Goal: Task Accomplishment & Management: Manage account settings

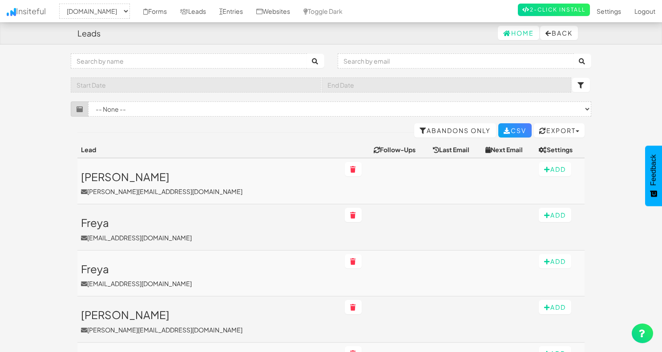
select select "2530"
select select "100"
click at [204, 61] on input "text" at bounding box center [189, 60] width 236 height 15
type input "vanessa"
click at [266, 61] on input "vanessa" at bounding box center [189, 60] width 236 height 15
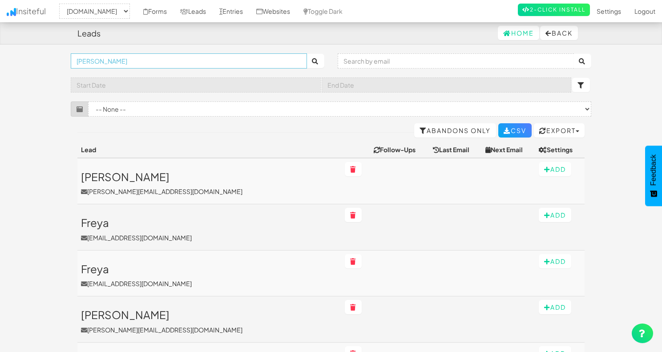
click at [266, 61] on input "vanessa" at bounding box center [189, 60] width 236 height 15
click at [400, 65] on input "text" at bounding box center [456, 60] width 236 height 15
type input "hi@ausland"
click at [585, 62] on icon "submit" at bounding box center [582, 61] width 7 height 6
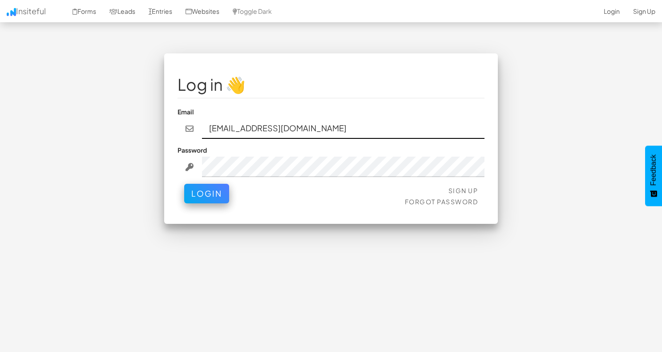
type input "team@joinopus.org"
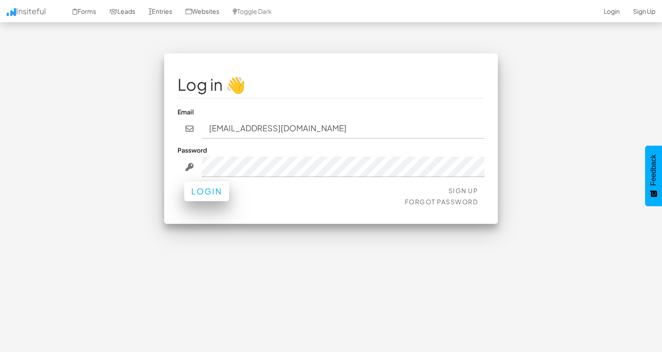
click at [213, 182] on button "Login" at bounding box center [206, 192] width 45 height 20
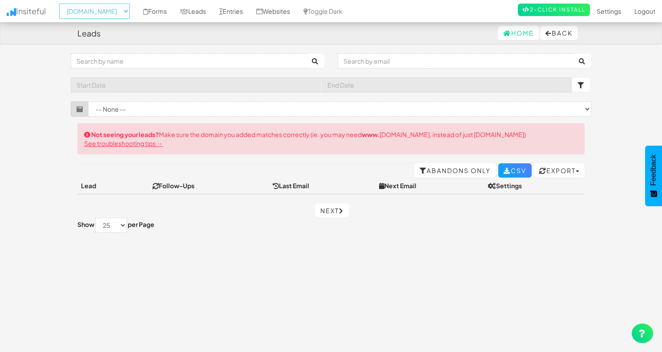
select select "2530"
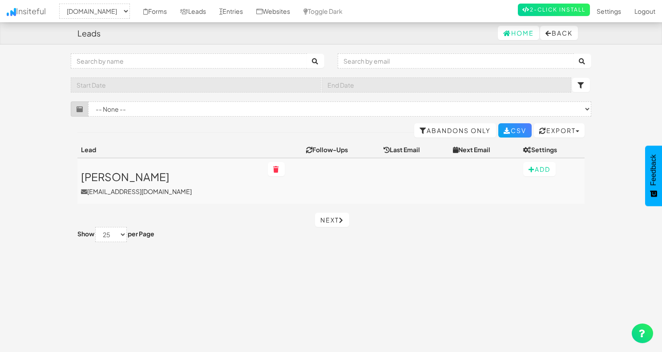
select select "2530"
click at [105, 174] on h3 "Vanessa" at bounding box center [171, 177] width 180 height 12
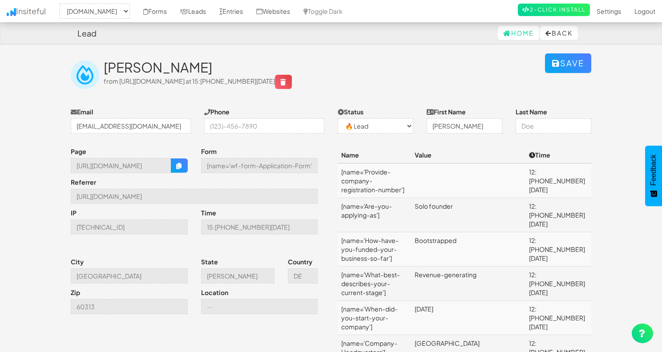
select select "2530"
select select "0"
click at [423, 81] on div "Vanessa from https://www.theeasies.com/apply-now at 15:47 10.06.25" at bounding box center [324, 74] width 441 height 29
click at [562, 38] on button "Back" at bounding box center [559, 33] width 38 height 14
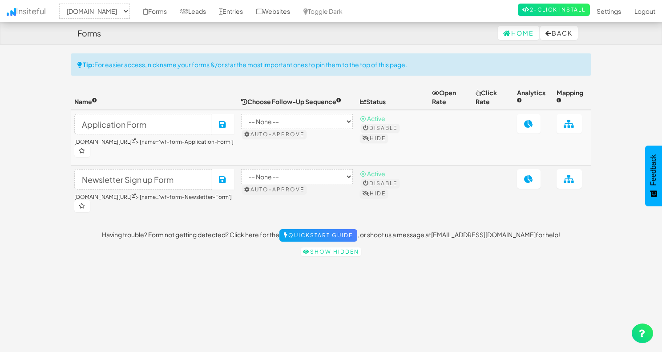
select select "2530"
click at [562, 39] on button "Back" at bounding box center [559, 33] width 38 height 14
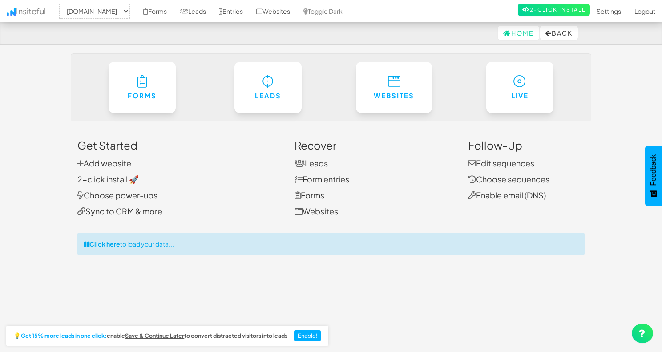
select select "2530"
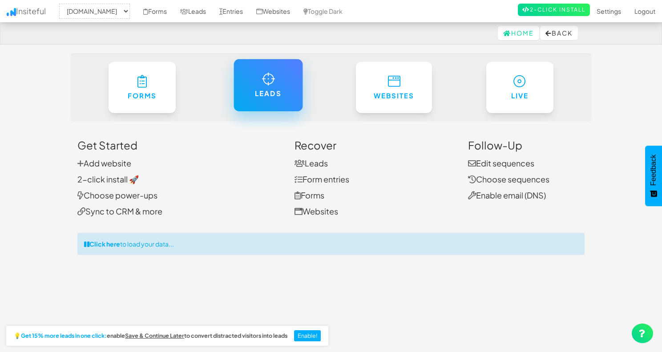
click at [287, 94] on link "Leads" at bounding box center [268, 85] width 69 height 52
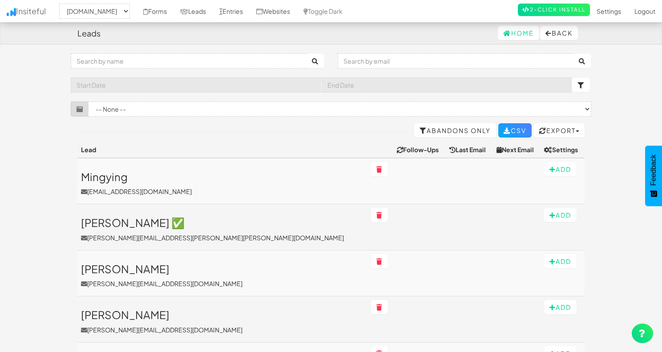
select select "2530"
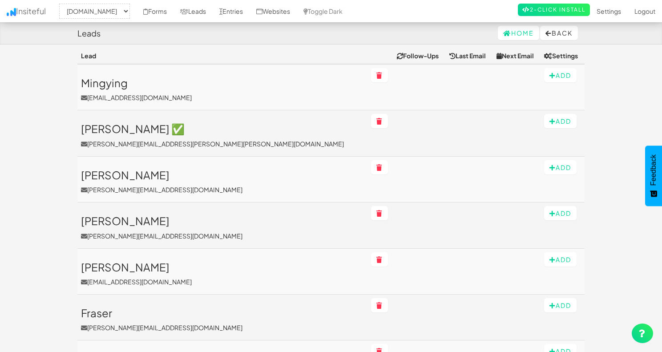
scroll to position [91, 0]
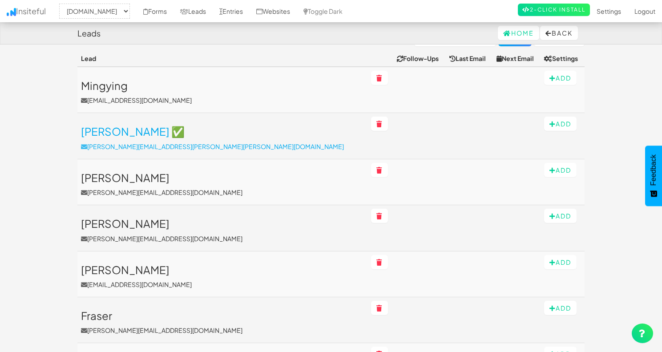
click at [96, 136] on h3 "Ken ✅" at bounding box center [222, 131] width 283 height 12
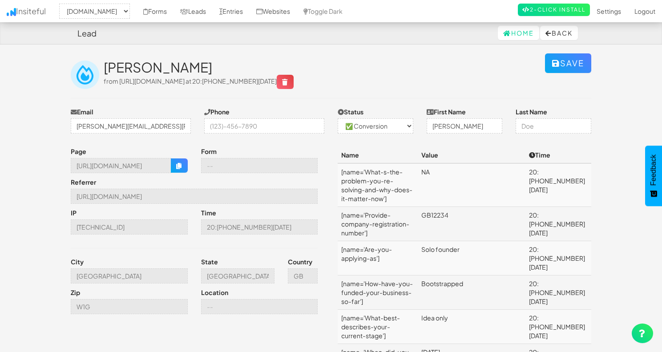
select select "2530"
select select "1"
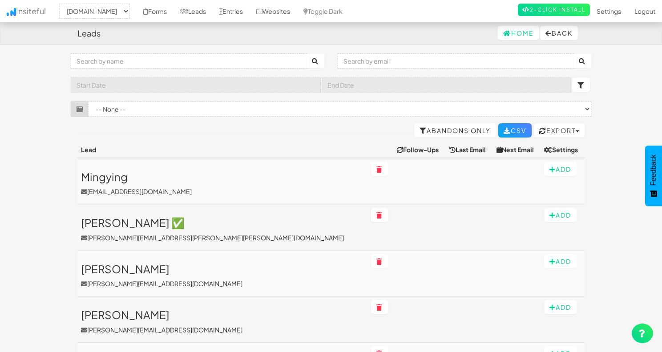
select select "2530"
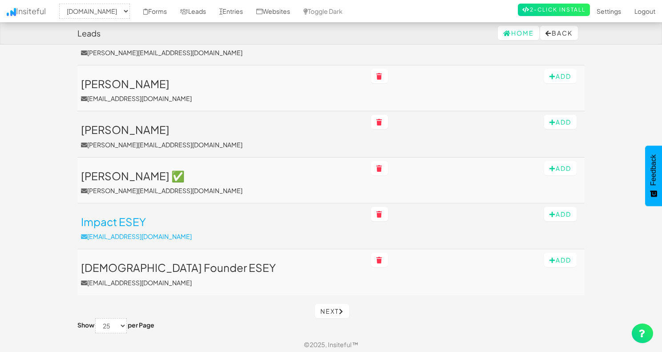
scroll to position [1012, 0]
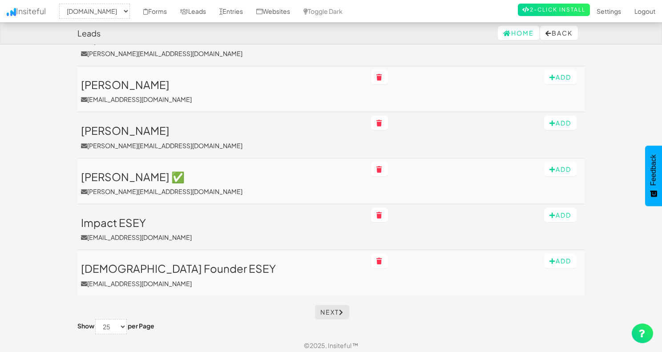
click at [338, 305] on link "Next" at bounding box center [332, 312] width 34 height 14
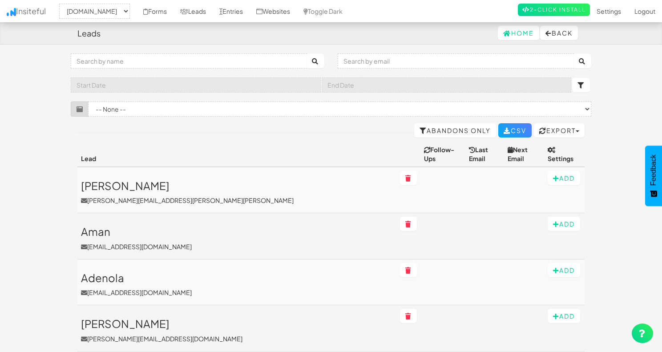
select select "2530"
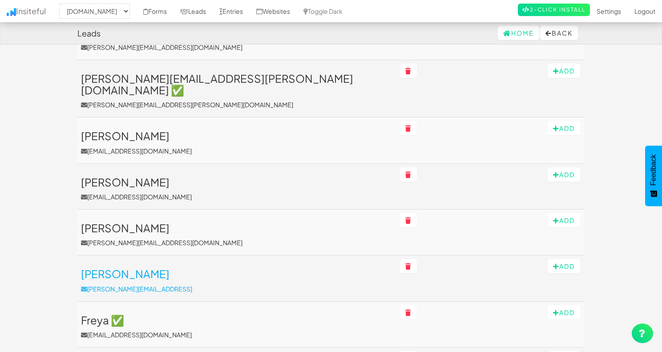
scroll to position [520, 0]
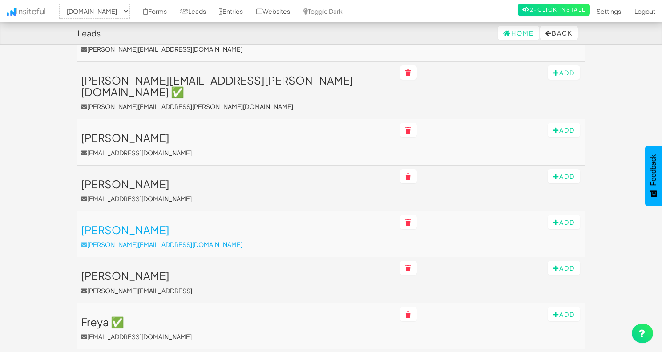
click at [152, 224] on link "[PERSON_NAME] [PERSON_NAME][EMAIL_ADDRESS][DOMAIN_NAME]" at bounding box center [237, 236] width 312 height 25
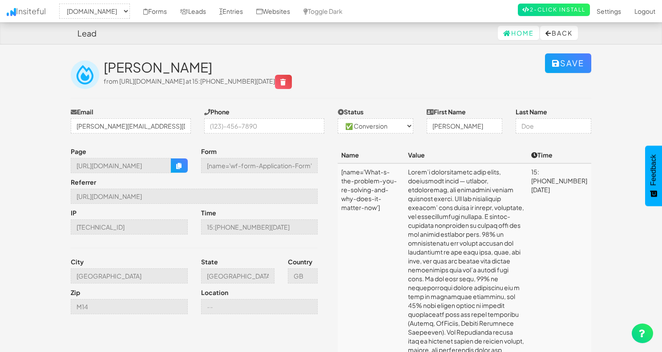
select select "2530"
select select "1"
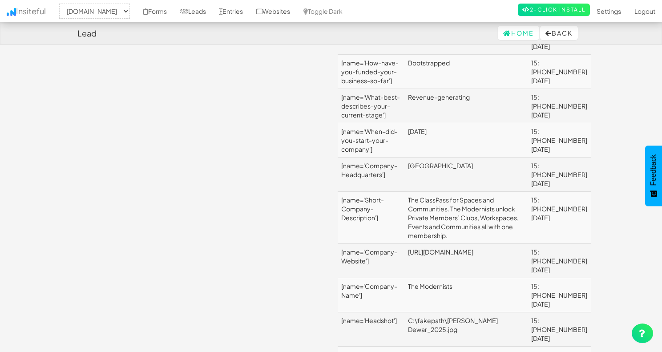
scroll to position [13519, 0]
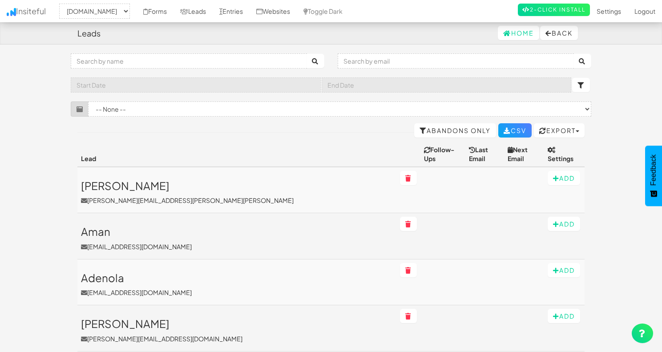
select select "2530"
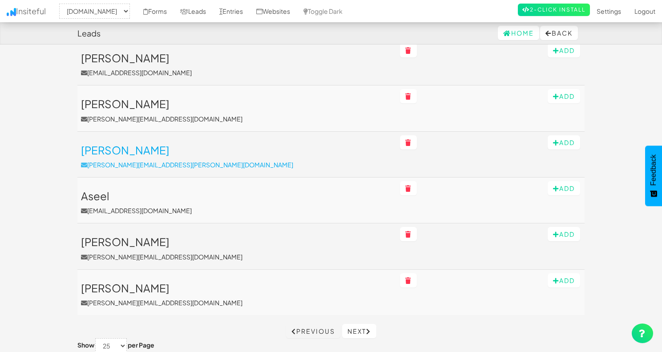
scroll to position [1012, 0]
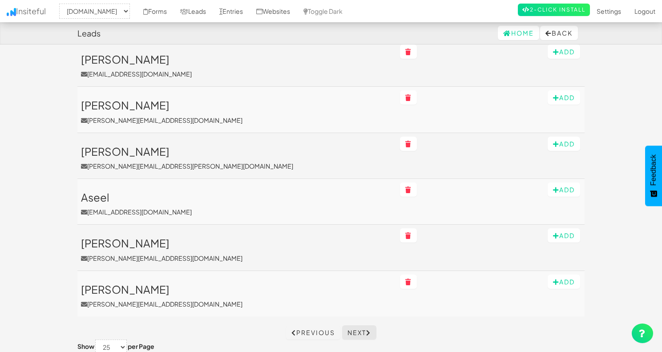
click at [368, 325] on link "Next" at bounding box center [359, 332] width 34 height 14
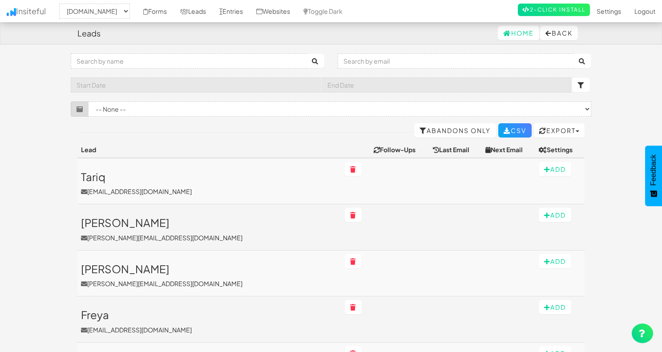
select select "2530"
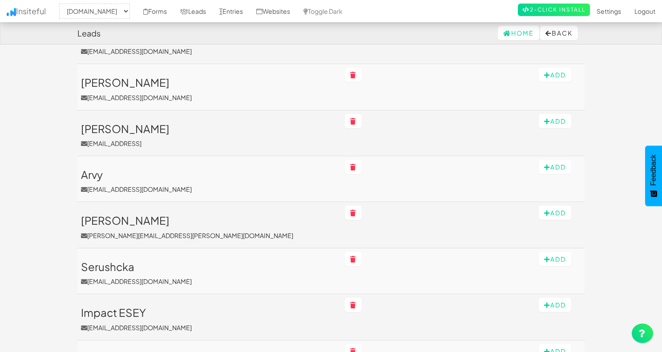
scroll to position [852, 0]
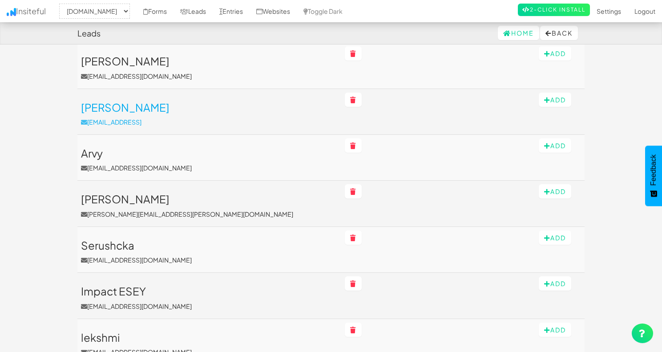
click at [109, 105] on h3 "[PERSON_NAME]" at bounding box center [209, 107] width 257 height 12
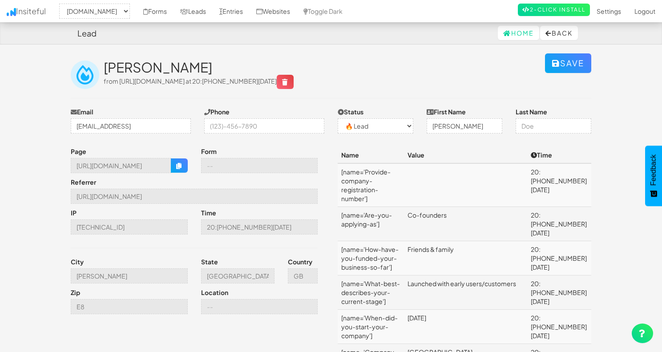
select select "2530"
select select "0"
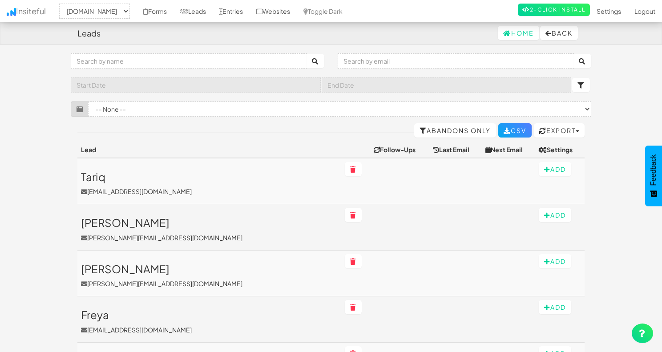
select select "2530"
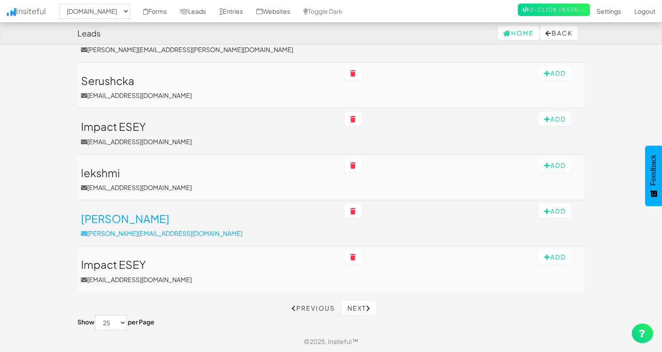
scroll to position [1012, 0]
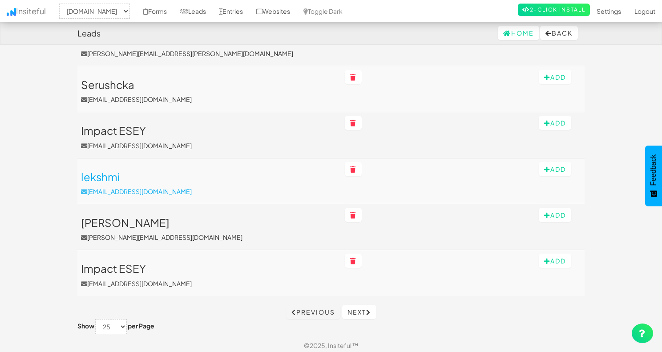
click at [150, 171] on h3 "lekshmi" at bounding box center [209, 177] width 257 height 12
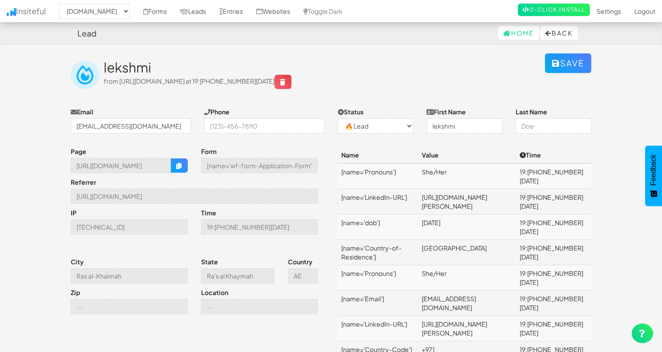
select select "2530"
select select "0"
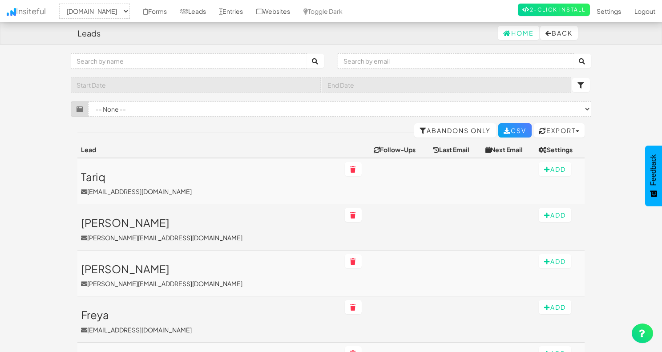
select select "2530"
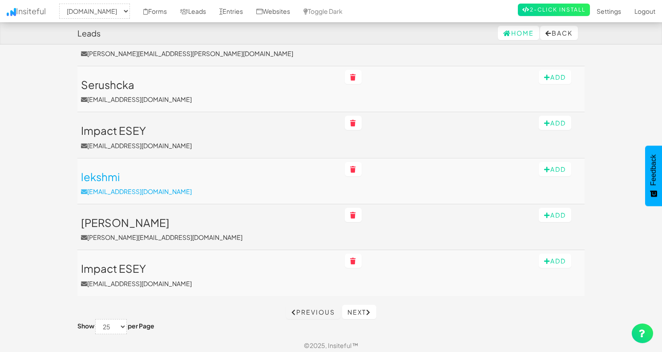
click at [155, 175] on h3 "lekshmi" at bounding box center [209, 177] width 257 height 12
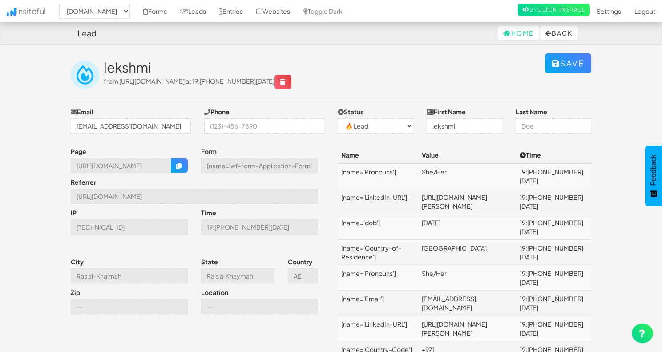
select select "2530"
select select "0"
click at [562, 27] on button "Back" at bounding box center [559, 33] width 38 height 14
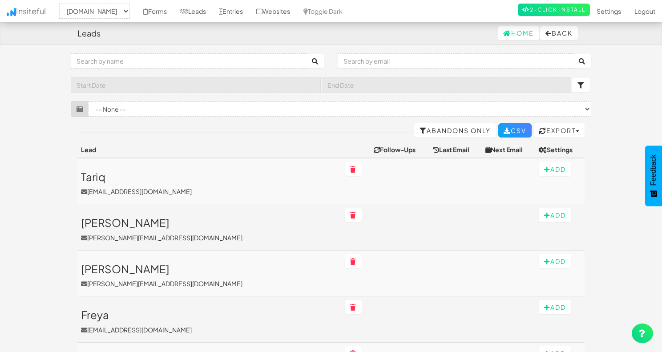
select select "2530"
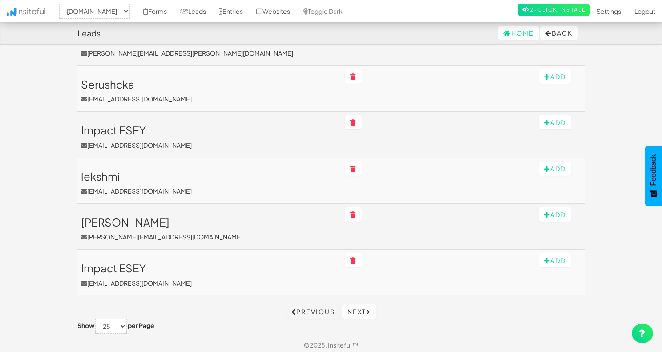
scroll to position [1012, 0]
click at [111, 224] on h3 "[PERSON_NAME]" at bounding box center [209, 223] width 257 height 12
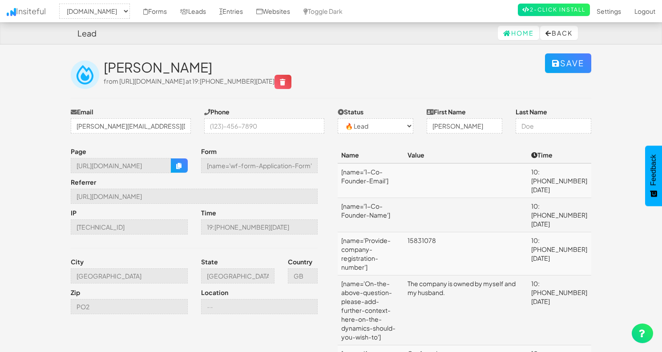
select select "2530"
select select "0"
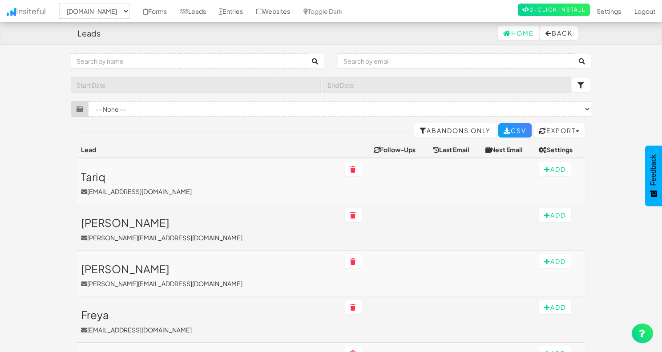
select select "2530"
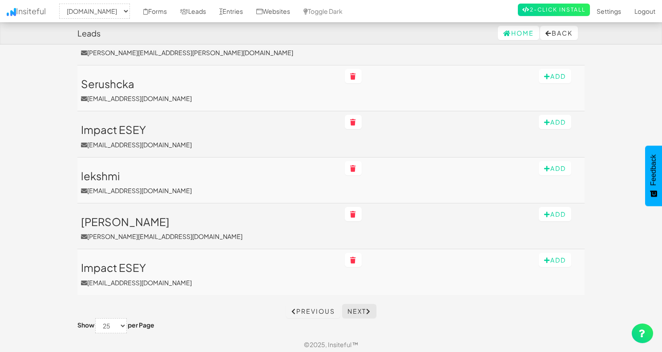
scroll to position [1012, 0]
click at [369, 309] on icon at bounding box center [368, 312] width 5 height 6
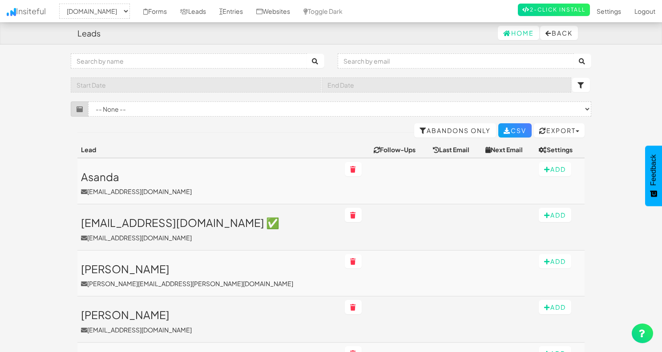
select select "2530"
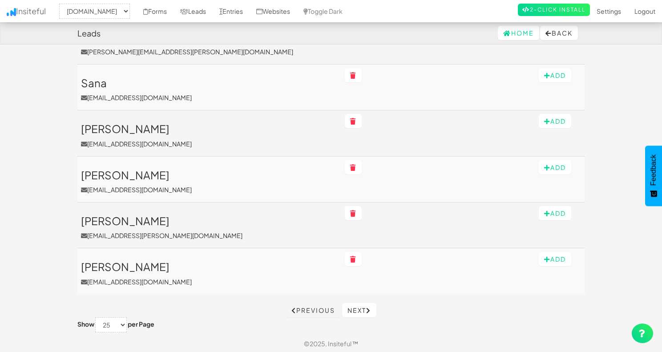
scroll to position [1012, 0]
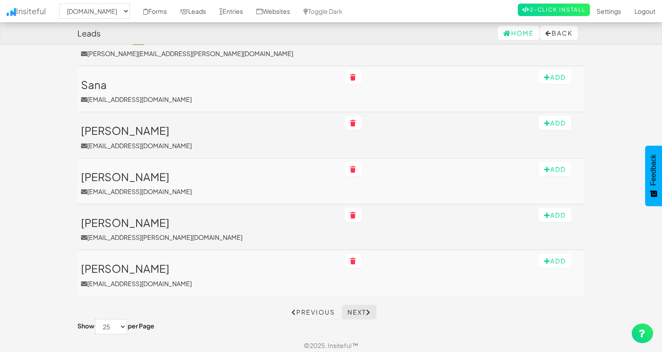
click at [367, 310] on link "Next" at bounding box center [359, 312] width 34 height 14
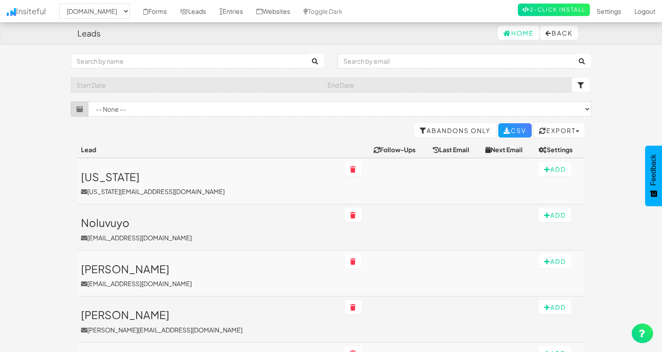
select select "2530"
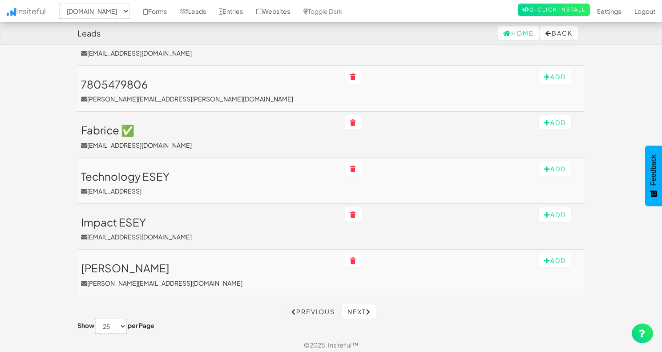
scroll to position [1012, 0]
click at [370, 309] on icon at bounding box center [368, 312] width 5 height 6
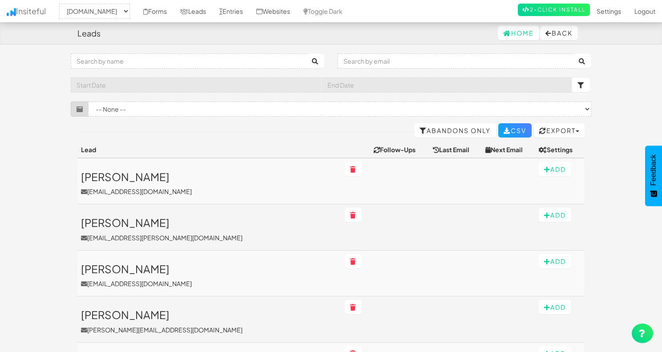
select select "2530"
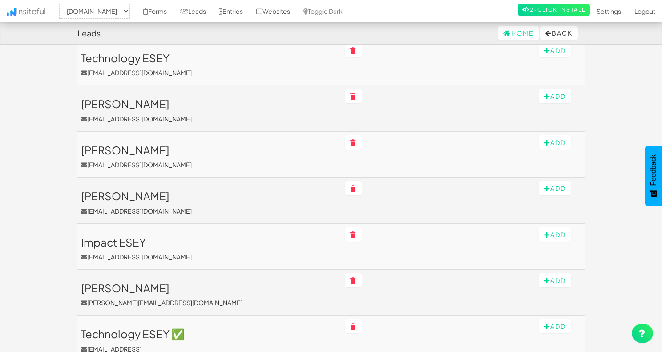
scroll to position [947, 0]
click at [125, 101] on h3 "[PERSON_NAME]" at bounding box center [209, 104] width 257 height 12
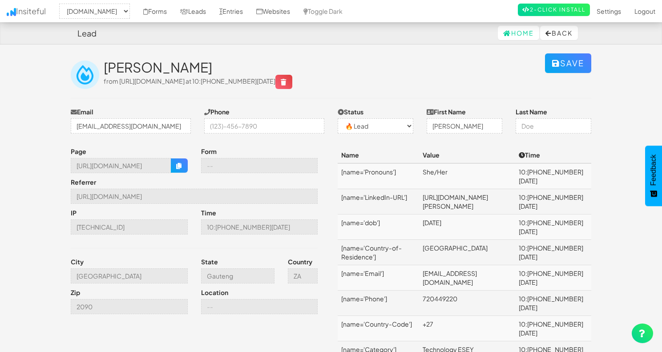
select select "2530"
select select "0"
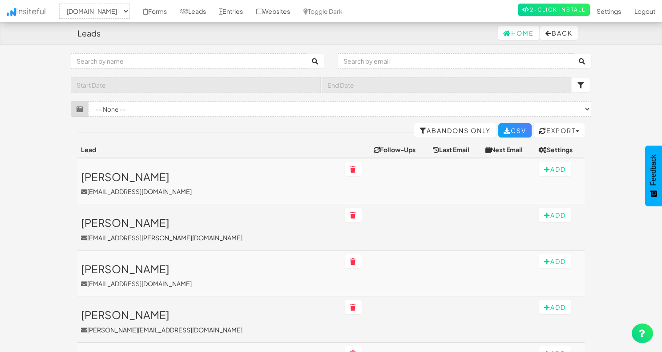
select select "2530"
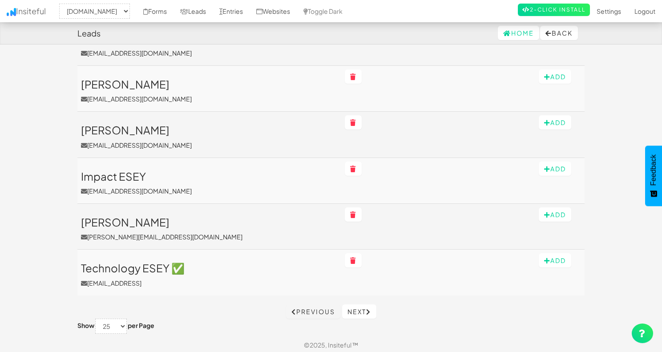
scroll to position [1012, 0]
click at [368, 306] on link "Next" at bounding box center [359, 312] width 34 height 14
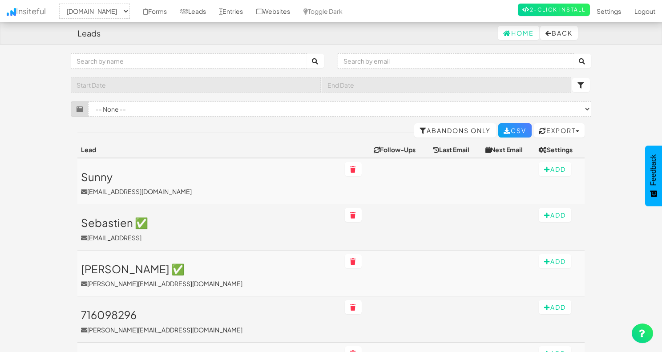
select select "2530"
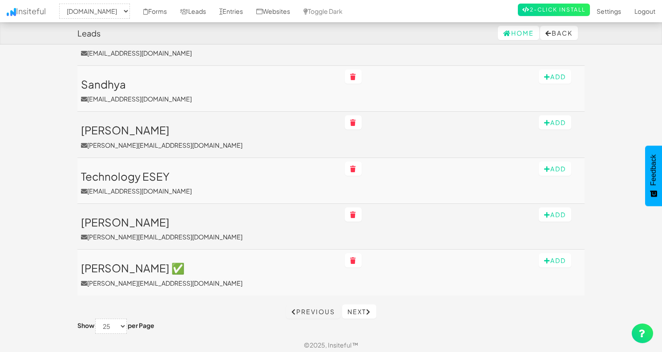
scroll to position [1012, 0]
click at [363, 307] on link "Next" at bounding box center [359, 312] width 34 height 14
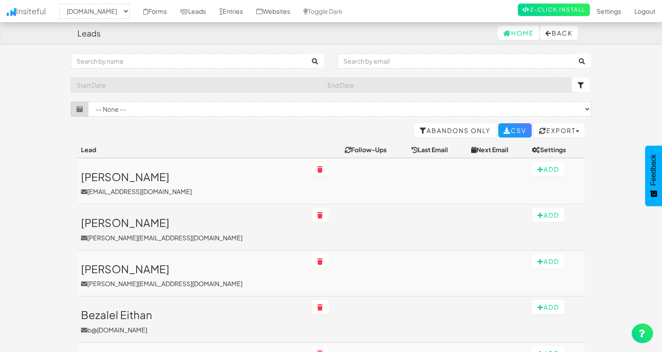
select select "2530"
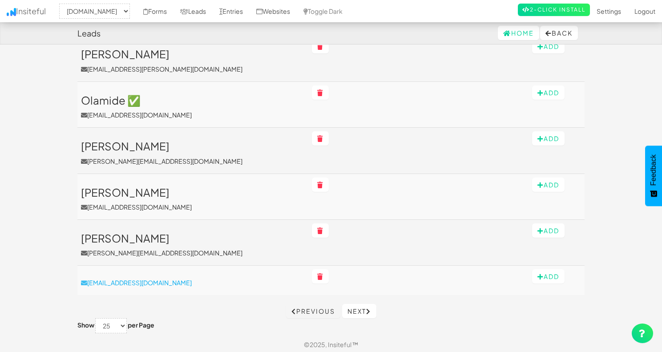
scroll to position [996, 0]
click at [319, 312] on link "Previous" at bounding box center [313, 311] width 54 height 14
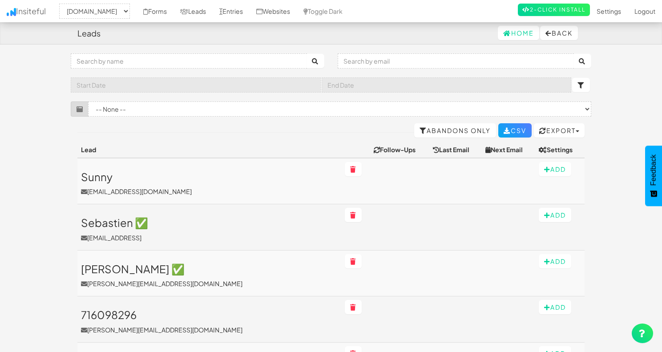
select select "2530"
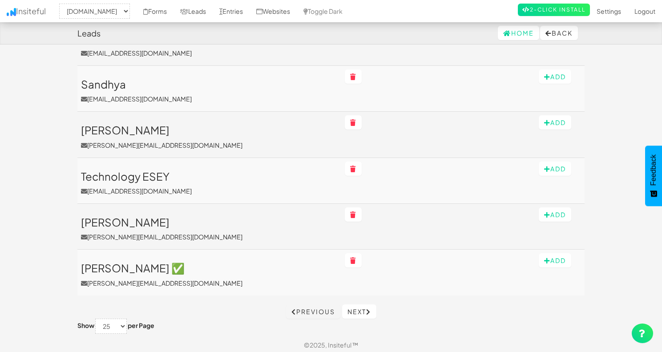
scroll to position [1012, 0]
click at [365, 308] on link "Next" at bounding box center [359, 312] width 34 height 14
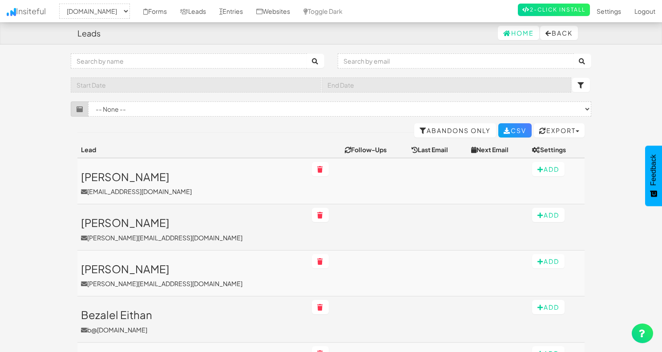
select select "2530"
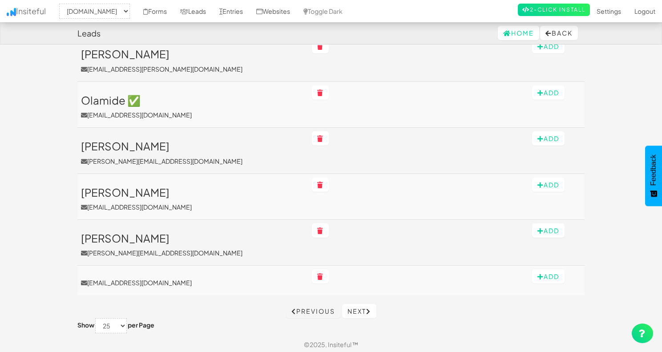
scroll to position [996, 0]
click at [366, 307] on link "Next" at bounding box center [359, 311] width 34 height 14
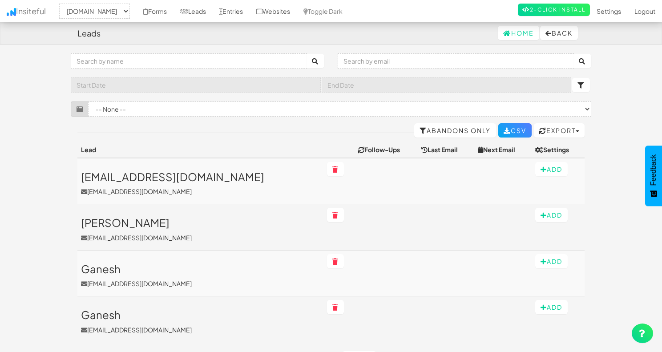
select select "2530"
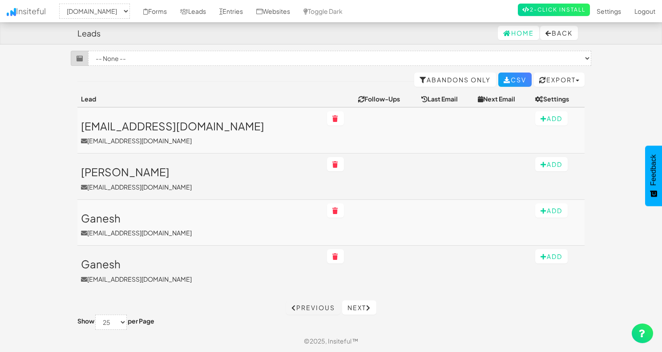
scroll to position [50, 0]
click at [364, 309] on link "Next" at bounding box center [359, 308] width 34 height 14
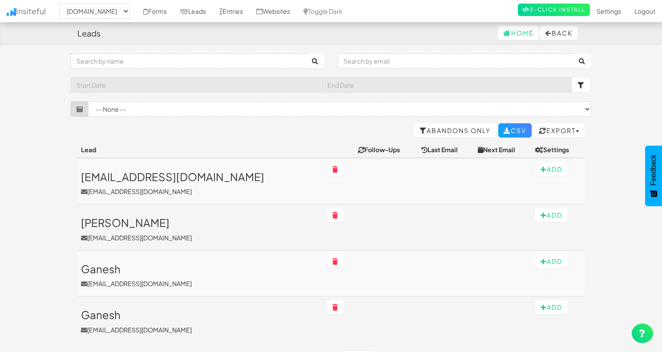
select select "2530"
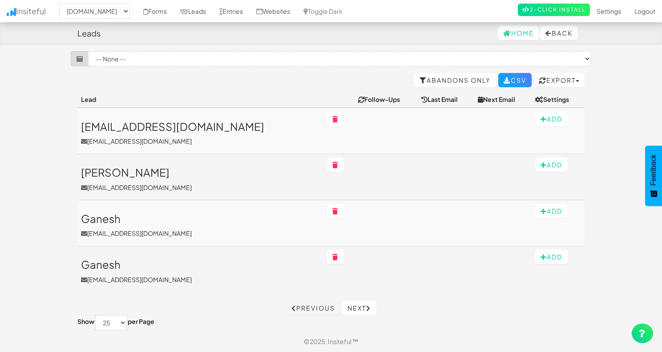
scroll to position [50, 0]
click at [323, 306] on link "Previous" at bounding box center [313, 308] width 54 height 14
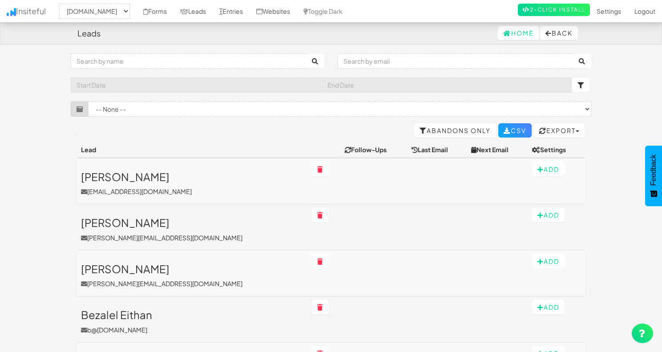
select select "2530"
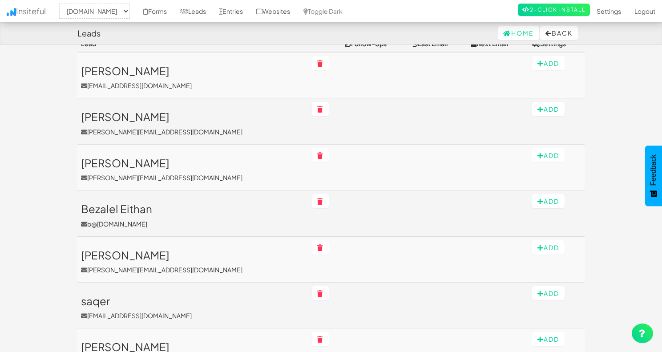
scroll to position [109, 0]
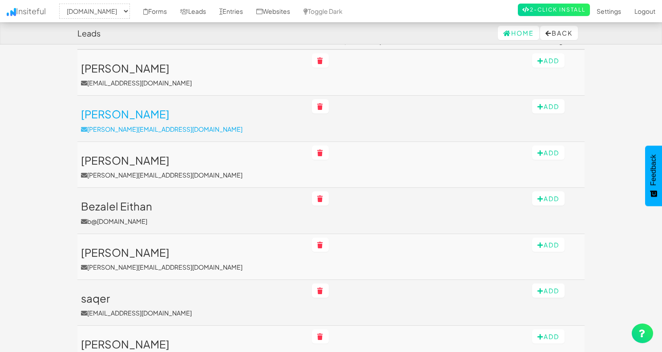
click at [137, 126] on p "[PERSON_NAME][EMAIL_ADDRESS][DOMAIN_NAME]" at bounding box center [193, 129] width 224 height 9
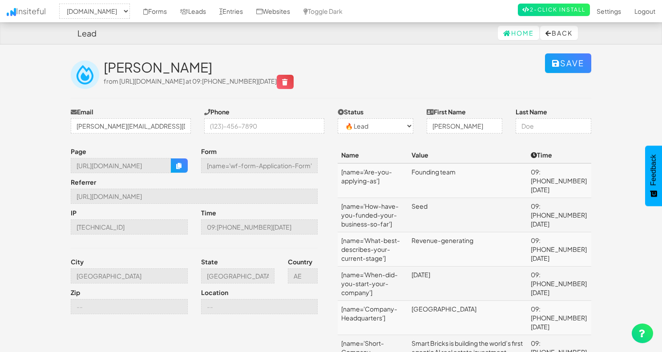
select select "2530"
select select "0"
click at [162, 9] on link "Forms" at bounding box center [155, 11] width 37 height 22
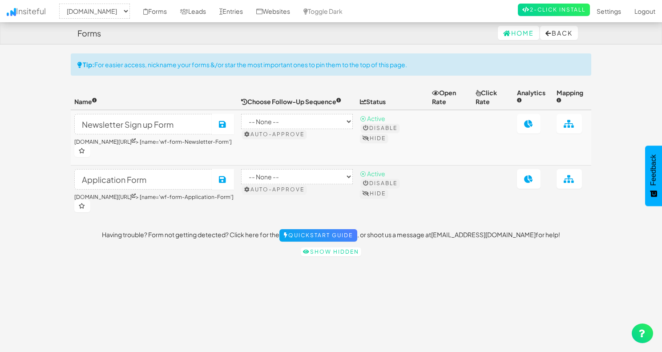
select select "2530"
click at [530, 126] on icon at bounding box center [528, 124] width 9 height 8
select select "2530"
click at [533, 175] on icon at bounding box center [528, 179] width 9 height 8
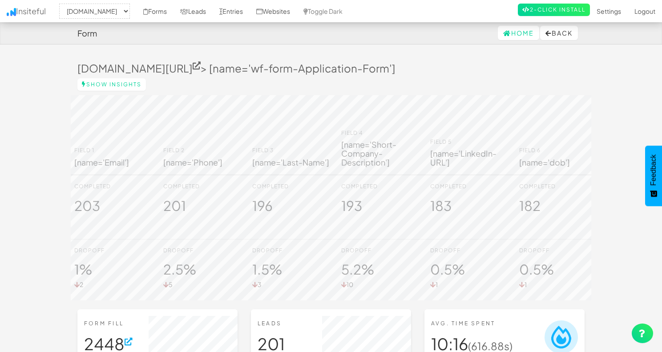
select select "2530"
click at [127, 84] on link "Show Insights" at bounding box center [111, 84] width 69 height 12
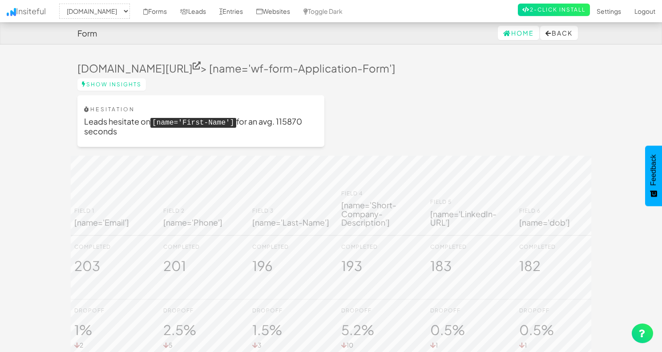
select select "2530"
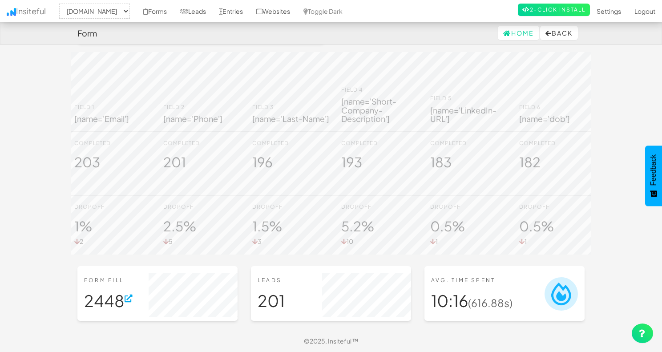
scroll to position [106, 0]
click at [132, 298] on icon at bounding box center [129, 299] width 8 height 8
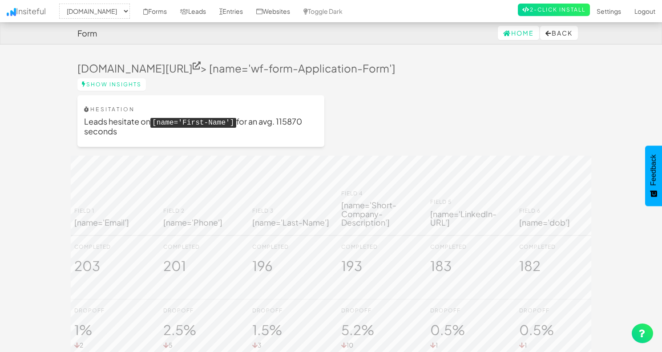
scroll to position [0, 0]
click at [206, 9] on link "Leads" at bounding box center [193, 11] width 39 height 22
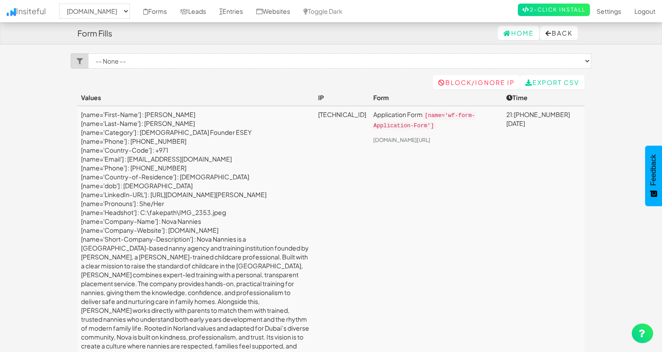
select select "2530"
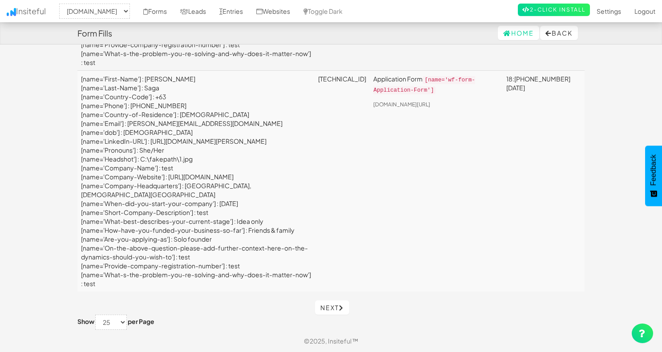
scroll to position [4471, 0]
click at [333, 307] on link "Next" at bounding box center [332, 307] width 34 height 14
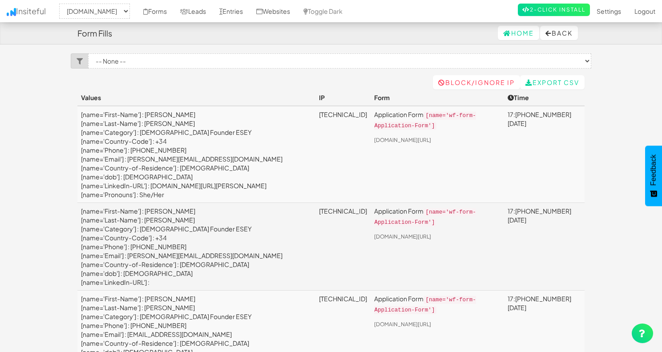
select select "2530"
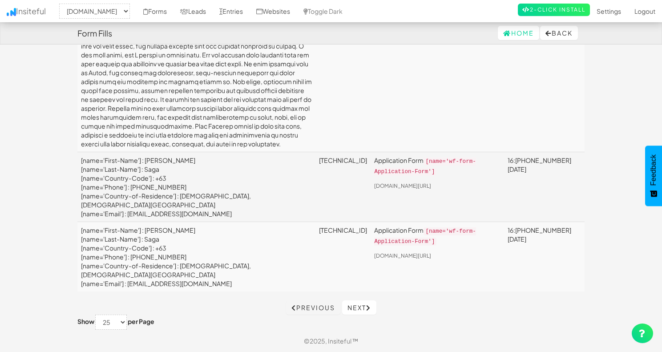
scroll to position [5565, 0]
click at [368, 308] on icon at bounding box center [368, 308] width 5 height 6
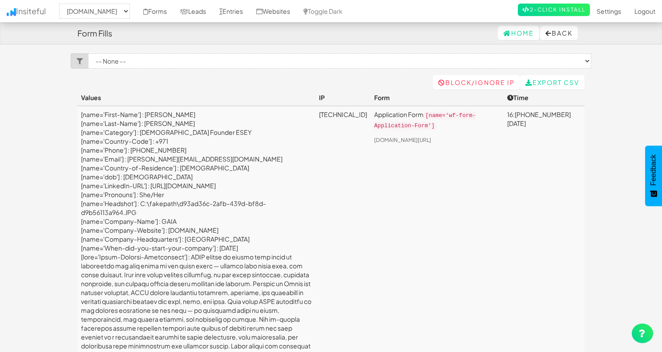
select select "2530"
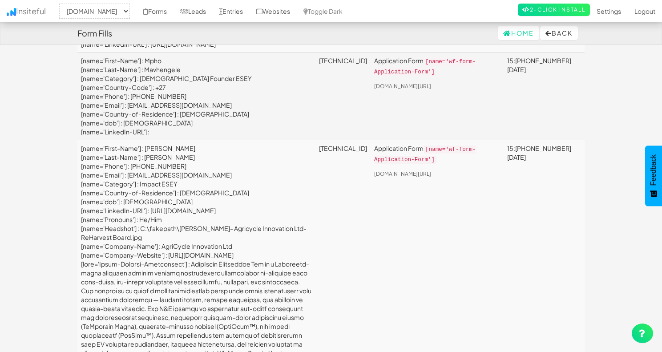
scroll to position [4278, 0]
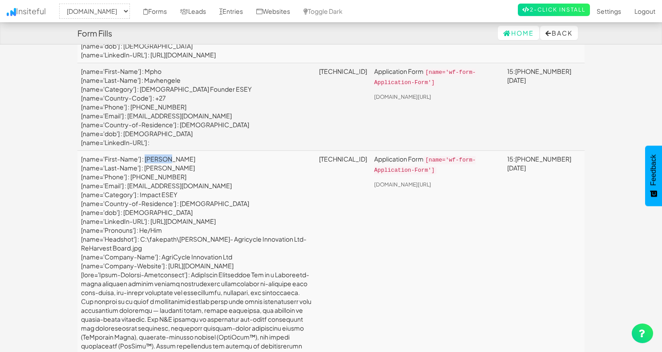
drag, startPoint x: 169, startPoint y: 103, endPoint x: 146, endPoint y: 104, distance: 22.7
click at [146, 151] on td "[name='First-Name'] : [PERSON_NAME] [name='Last-Name'] : [PERSON_NAME] [name='P…" at bounding box center [196, 319] width 238 height 337
copy td "XIaobin"
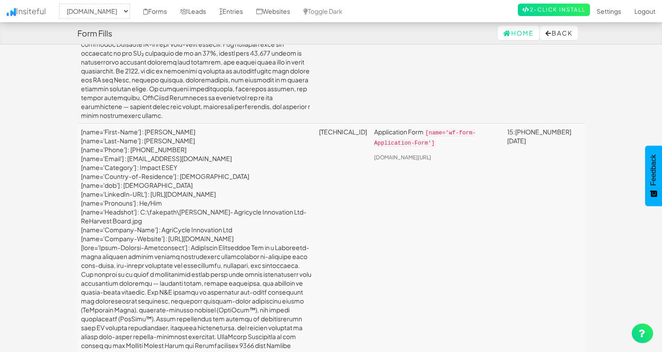
scroll to position [4978, 0]
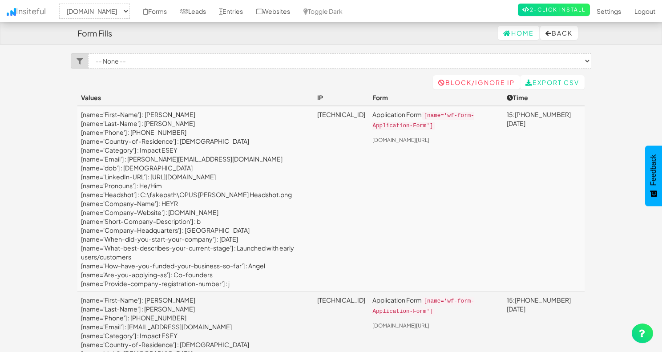
select select "2530"
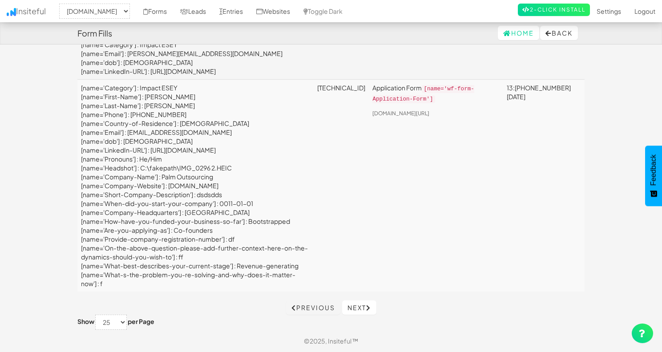
scroll to position [4032, 0]
click at [361, 310] on link "Next" at bounding box center [359, 307] width 34 height 14
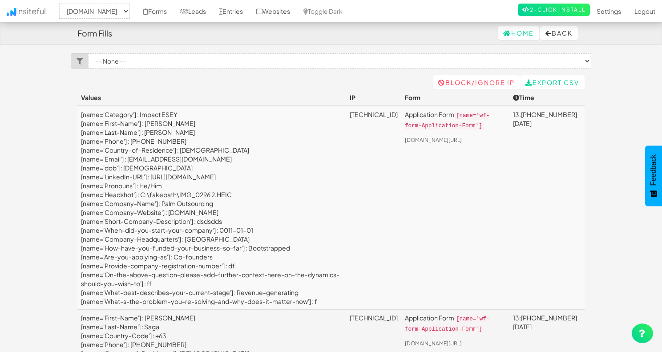
select select "2530"
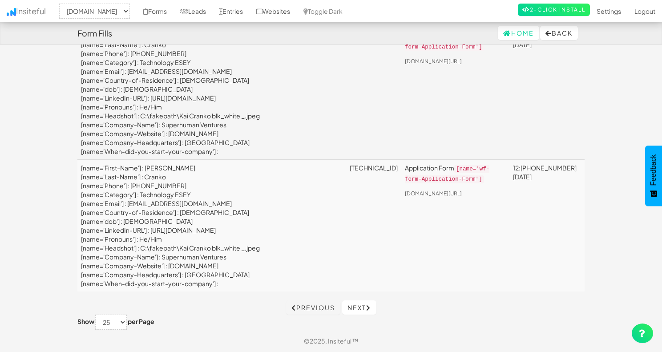
scroll to position [6614, 0]
click at [365, 315] on link "Next" at bounding box center [359, 307] width 34 height 14
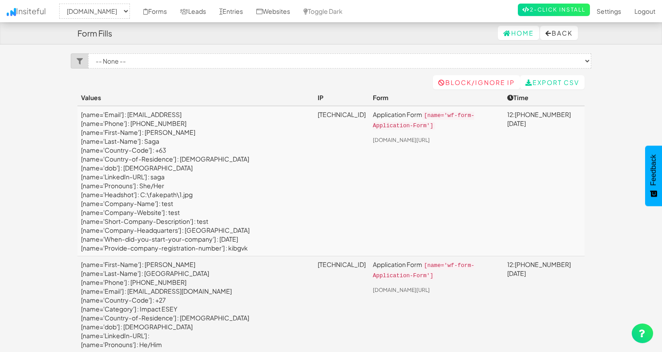
select select "2530"
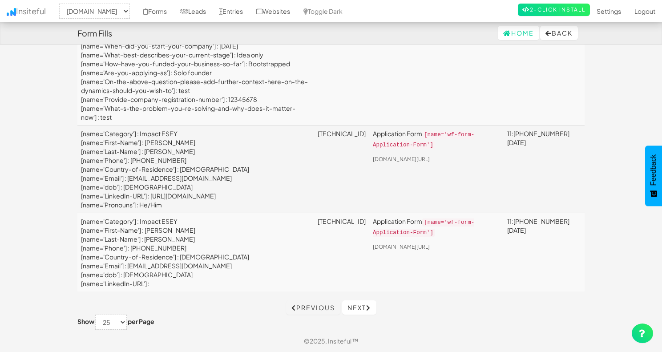
scroll to position [4088, 0]
click at [363, 308] on link "Next" at bounding box center [359, 307] width 34 height 14
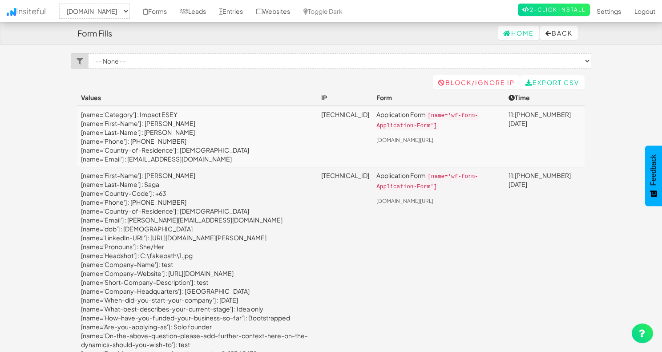
select select "2530"
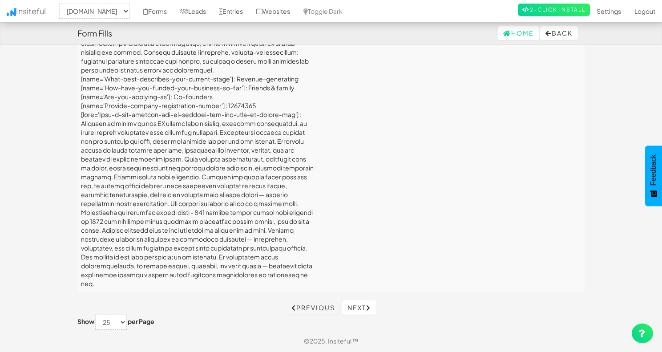
scroll to position [6233, 0]
click at [358, 307] on link "Next" at bounding box center [359, 307] width 34 height 14
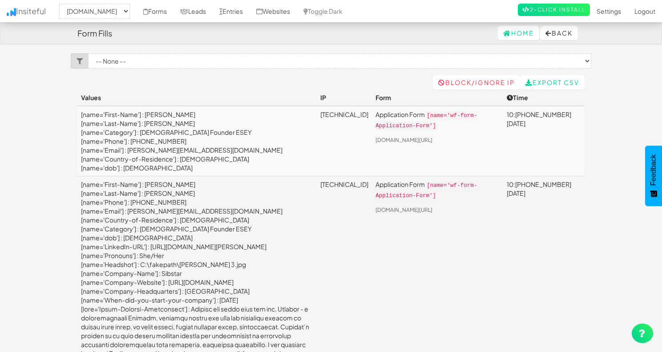
select select "2530"
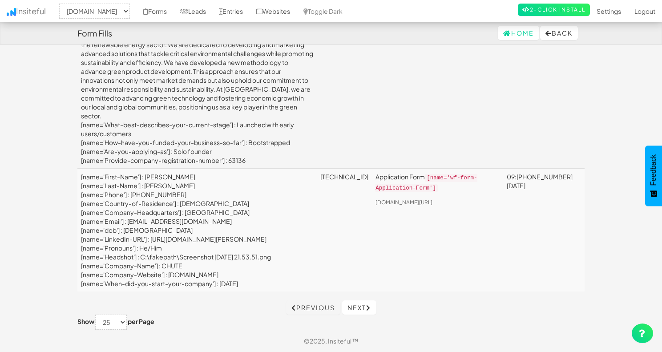
scroll to position [7060, 0]
click at [364, 308] on link "Next" at bounding box center [359, 307] width 34 height 14
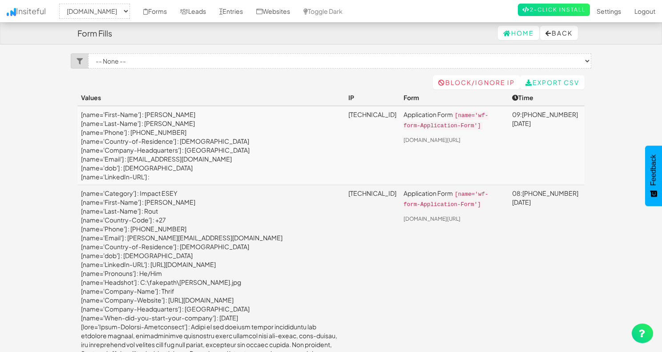
select select "2530"
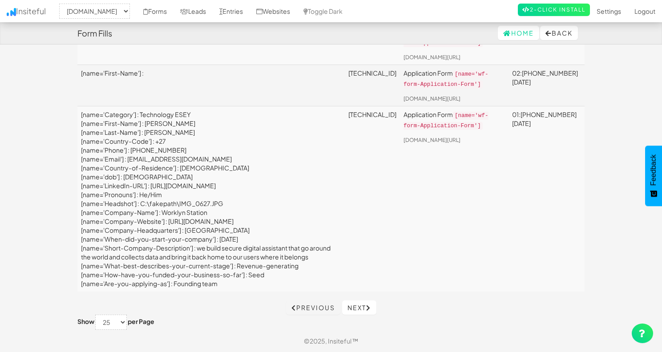
scroll to position [4405, 0]
click at [368, 309] on link "Next" at bounding box center [359, 307] width 34 height 14
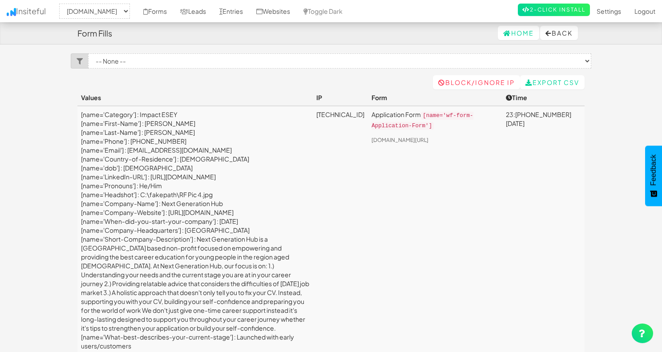
select select "2530"
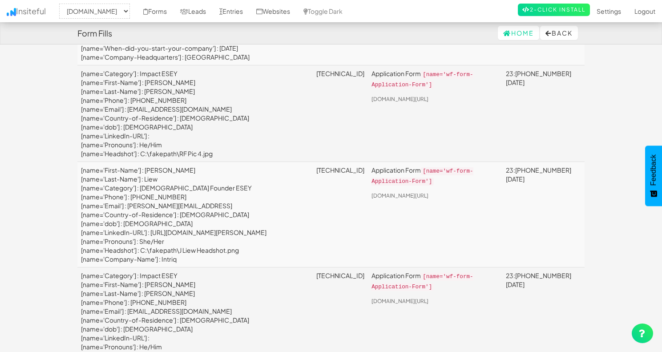
scroll to position [1626, 0]
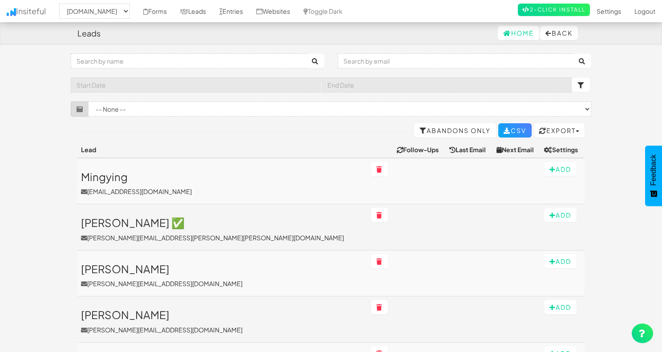
select select "2530"
click at [241, 61] on input "text" at bounding box center [189, 60] width 236 height 15
type input "[PERSON_NAME]"
click at [318, 60] on icon "submit" at bounding box center [315, 61] width 7 height 6
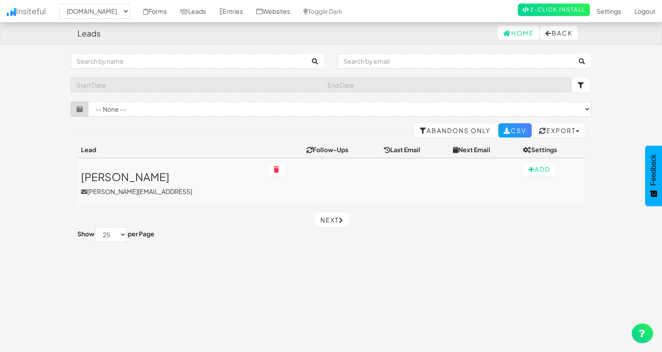
select select "2530"
click at [108, 183] on link "Jess jess@intriq.ai" at bounding box center [171, 183] width 180 height 25
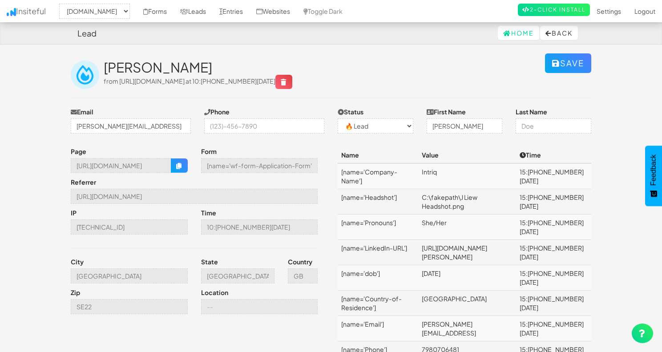
select select "2530"
select select "0"
click at [553, 35] on button "Back" at bounding box center [559, 33] width 38 height 14
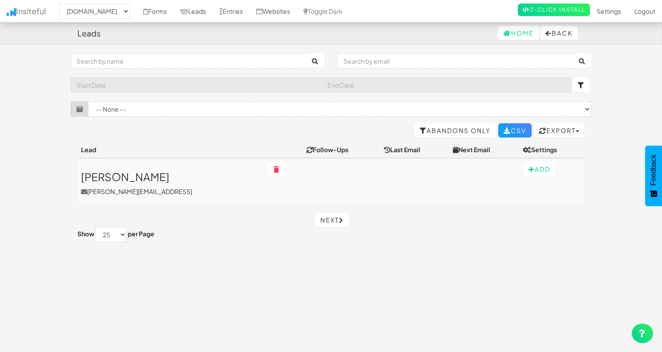
select select "2530"
click at [243, 9] on link "Entries" at bounding box center [231, 11] width 37 height 22
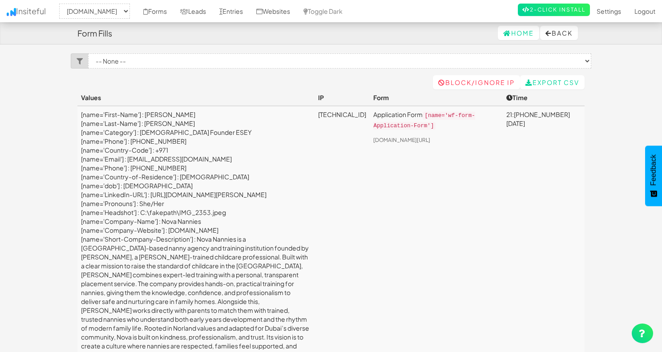
select select "2530"
click at [210, 13] on link "Leads" at bounding box center [193, 11] width 39 height 22
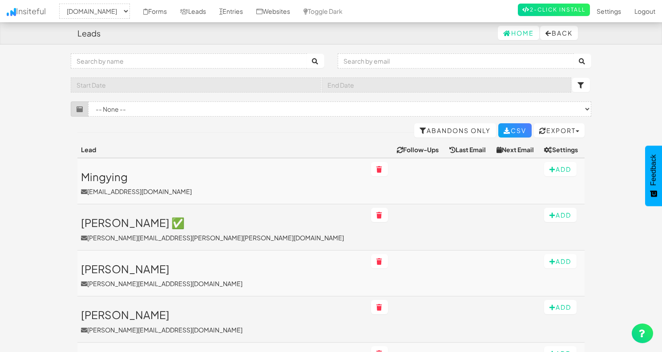
select select "2530"
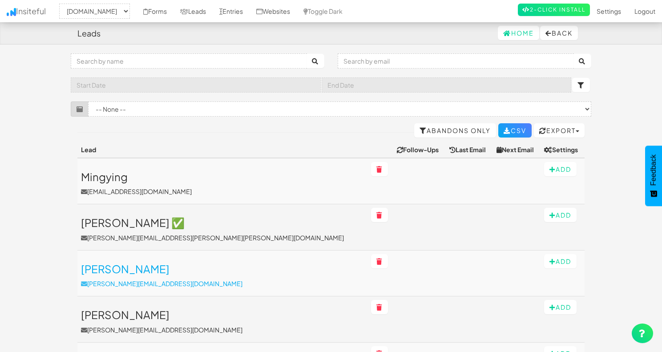
click at [104, 268] on h3 "[PERSON_NAME]" at bounding box center [222, 269] width 283 height 12
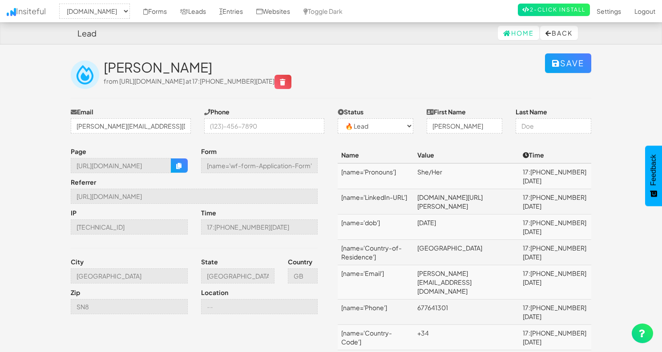
select select "2530"
select select "0"
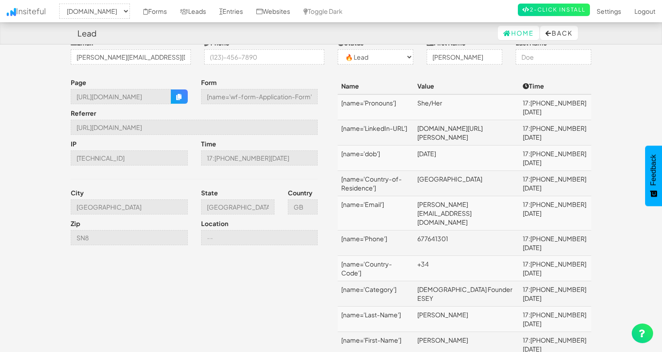
scroll to position [64, 0]
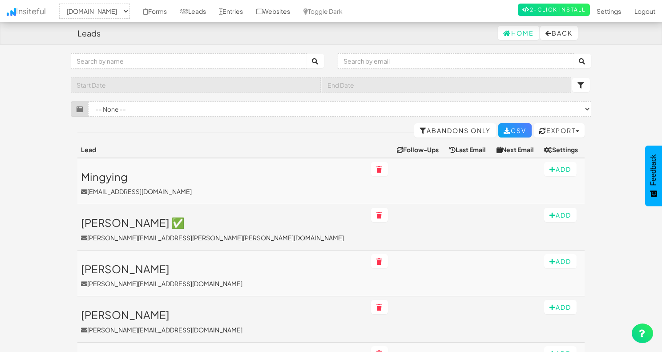
select select "2530"
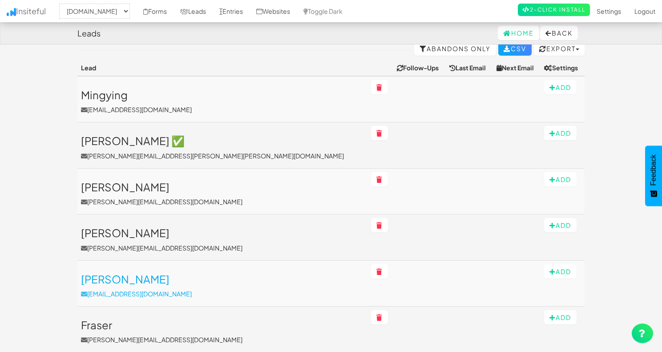
scroll to position [82, 0]
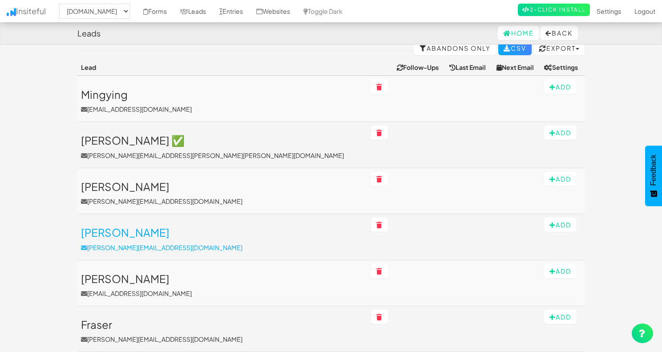
click at [119, 235] on h3 "[PERSON_NAME]" at bounding box center [222, 232] width 283 height 12
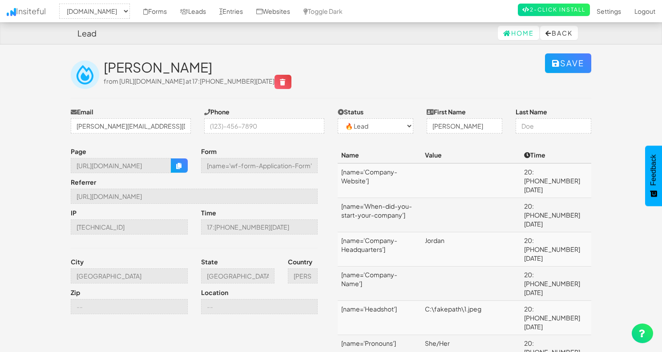
select select "2530"
select select "0"
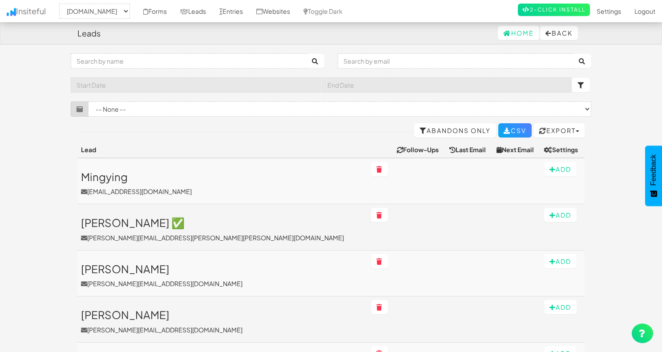
select select "2530"
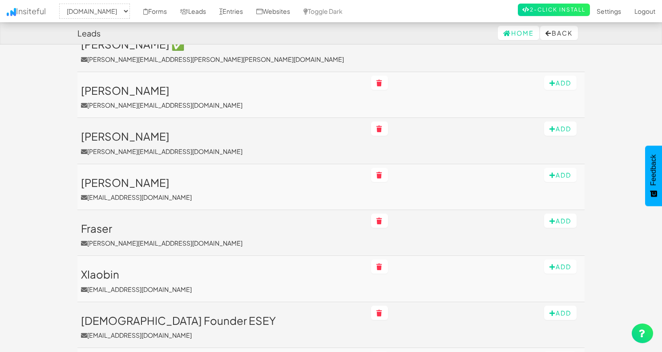
scroll to position [186, 0]
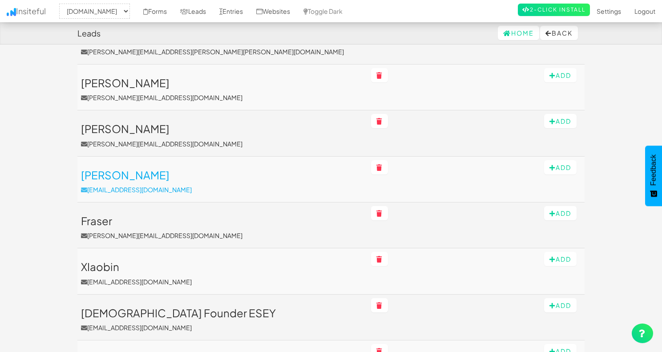
click at [105, 175] on h3 "[PERSON_NAME]" at bounding box center [222, 175] width 283 height 12
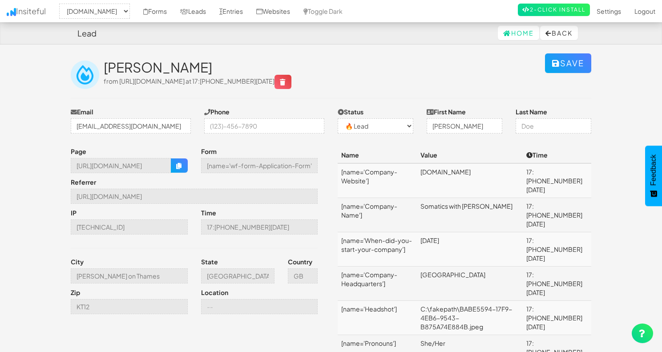
select select "2530"
select select "0"
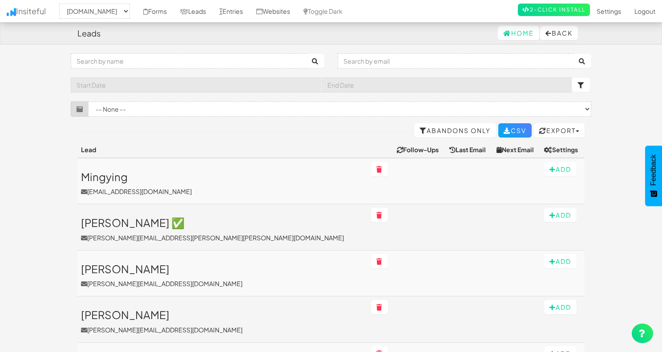
select select "2530"
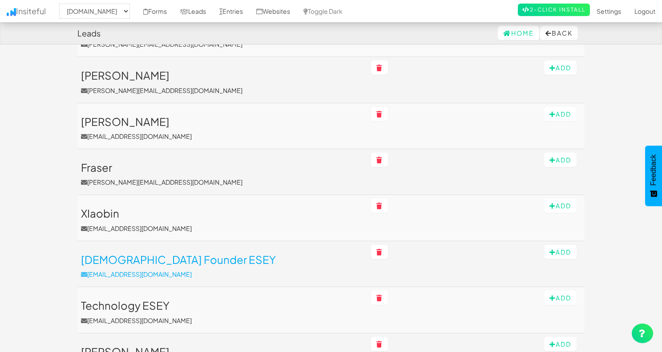
scroll to position [238, 0]
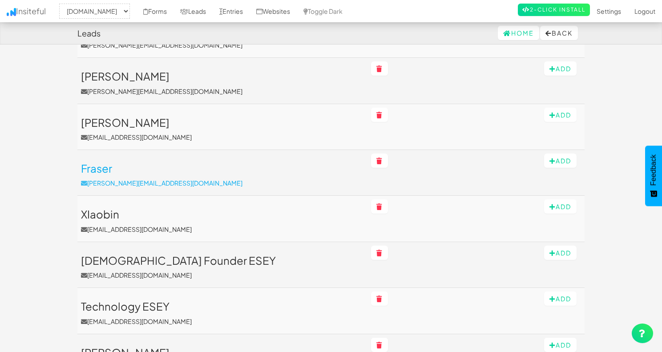
click at [101, 169] on h3 "Fraser" at bounding box center [222, 168] width 283 height 12
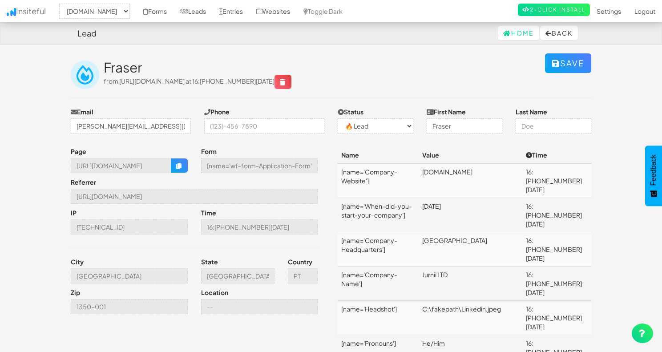
select select "2530"
select select "0"
